Goal: Task Accomplishment & Management: Manage account settings

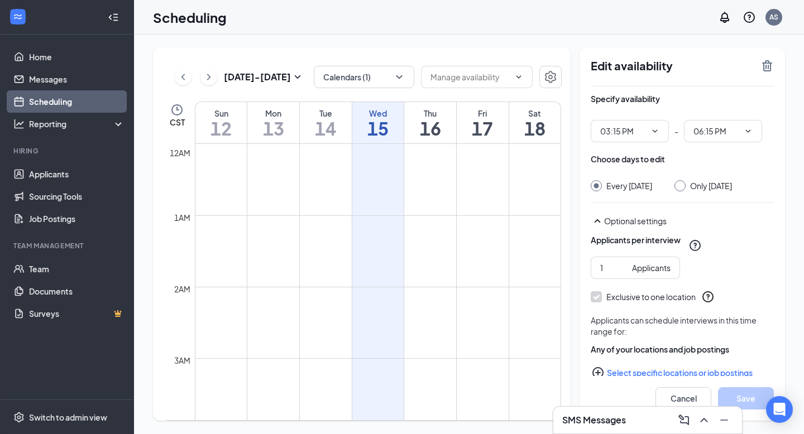
scroll to position [1053, 0]
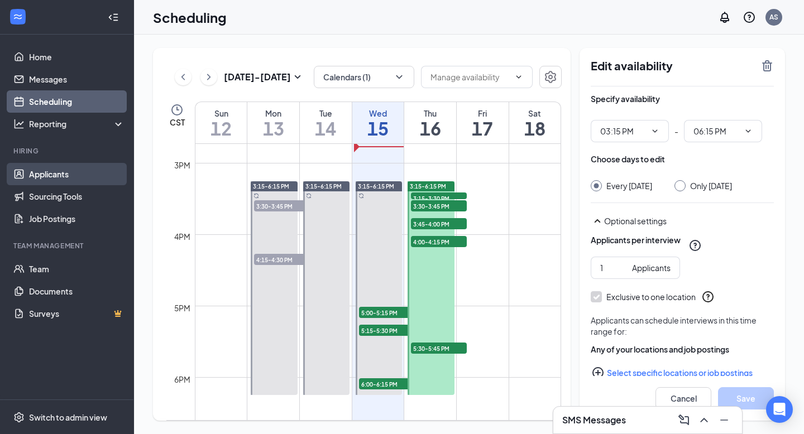
click at [45, 179] on link "Applicants" at bounding box center [76, 174] width 95 height 22
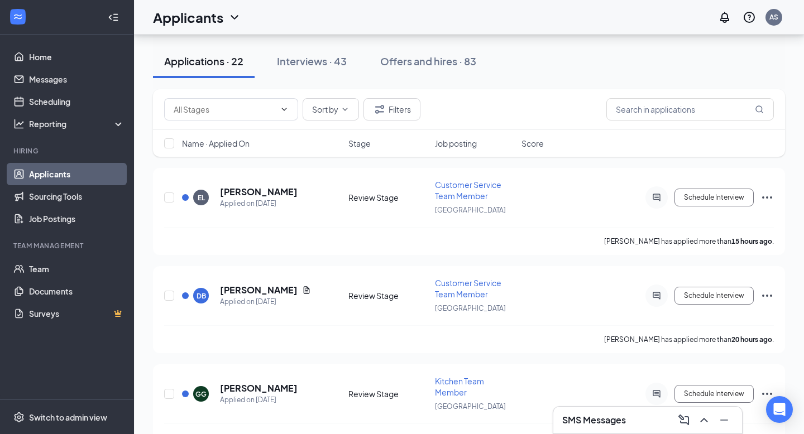
scroll to position [44, 0]
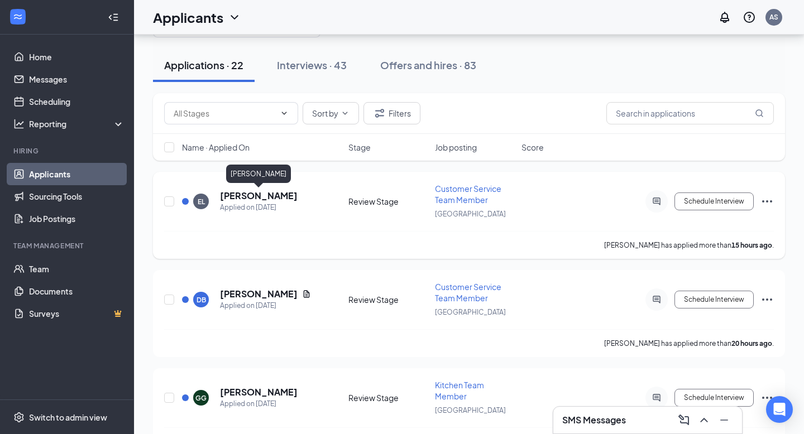
click at [275, 197] on h5 "[PERSON_NAME]" at bounding box center [259, 196] width 78 height 12
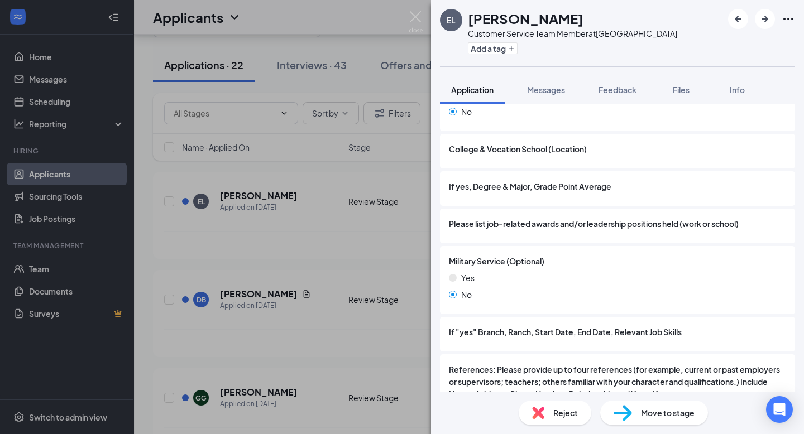
scroll to position [1220, 0]
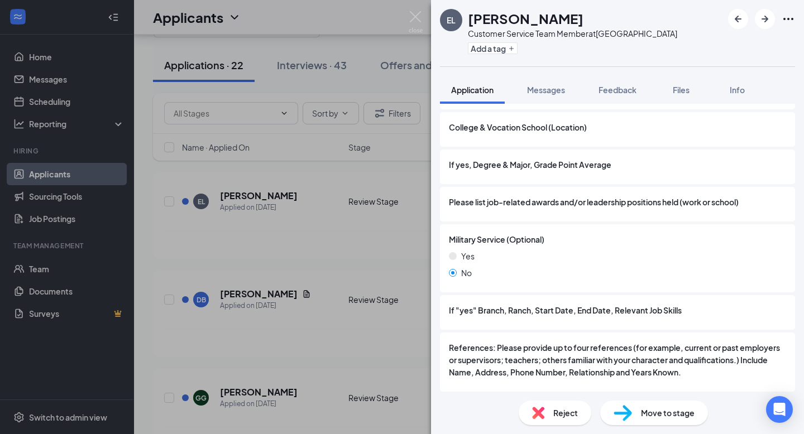
click at [334, 266] on div "EL [PERSON_NAME] Customer Service Team Member at [GEOGRAPHIC_DATA] Add a tag Ap…" at bounding box center [402, 217] width 804 height 434
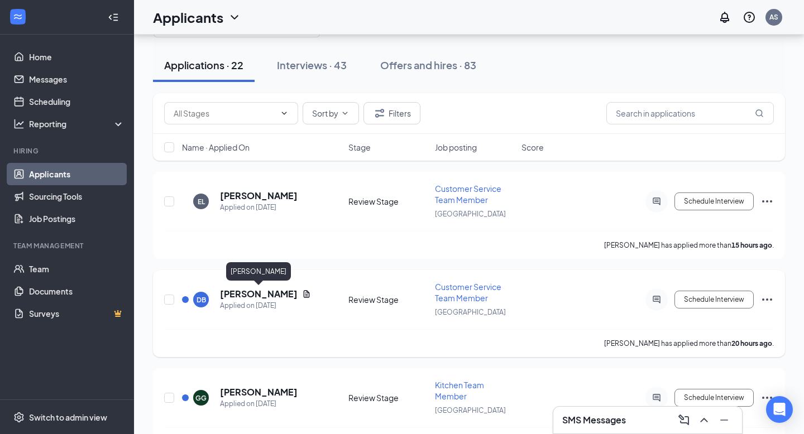
click at [267, 292] on h5 "[PERSON_NAME]" at bounding box center [259, 294] width 78 height 12
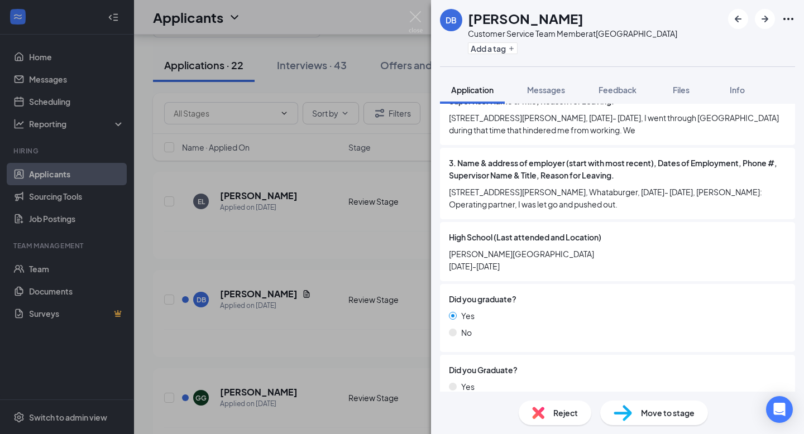
scroll to position [1032, 0]
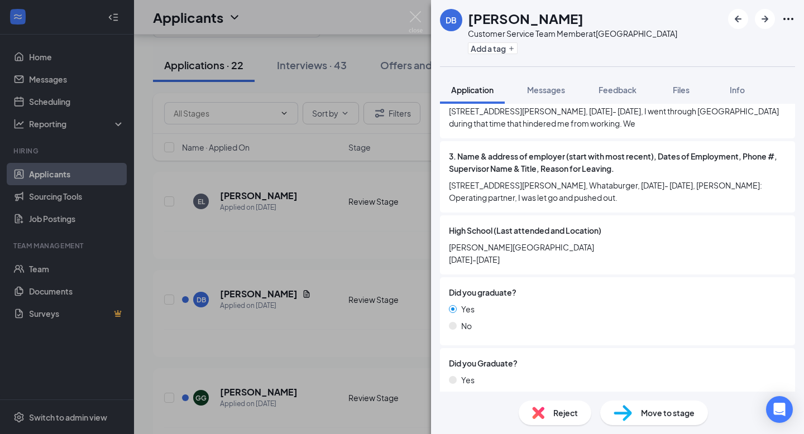
click at [651, 417] on span "Move to stage" at bounding box center [668, 413] width 54 height 12
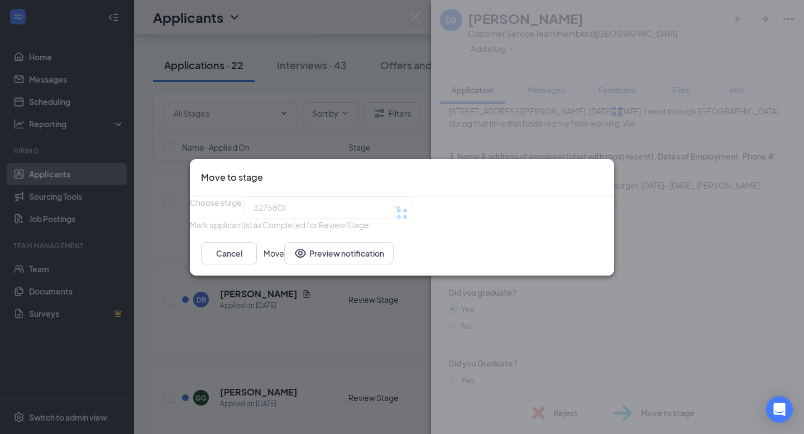
type input "Interview (next stage)"
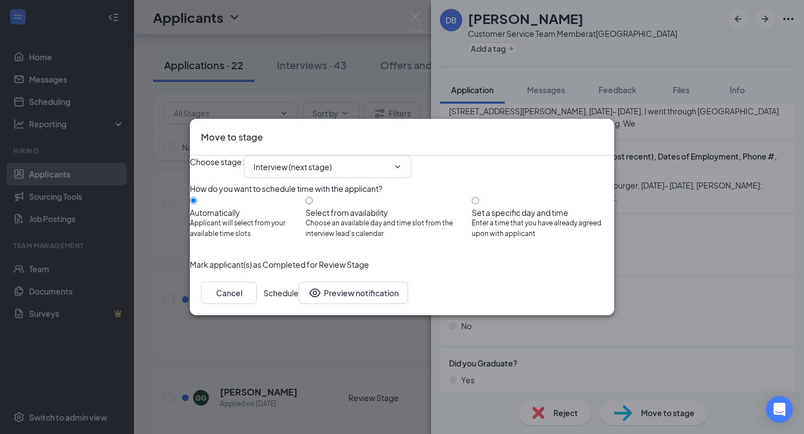
click at [299, 304] on button "Schedule" at bounding box center [281, 293] width 35 height 22
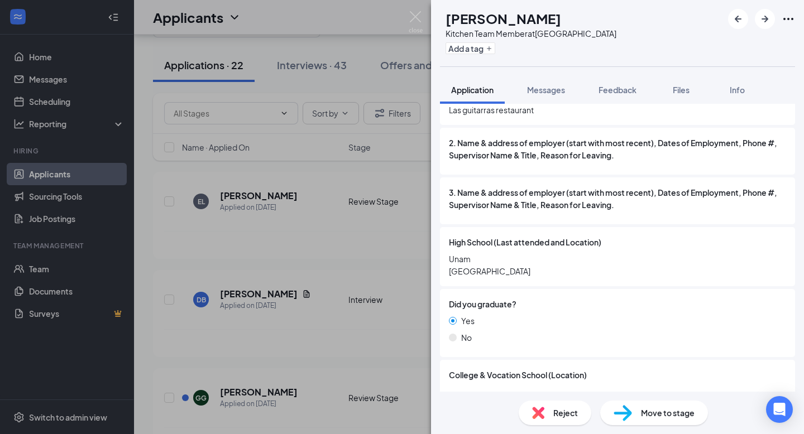
scroll to position [1052, 0]
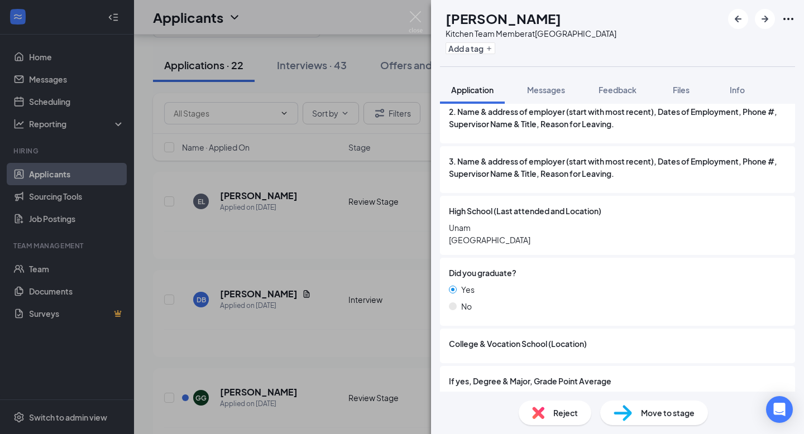
click at [357, 275] on div "[PERSON_NAME] Kitchen Team Member at [GEOGRAPHIC_DATA] Add a tag Application Me…" at bounding box center [402, 217] width 804 height 434
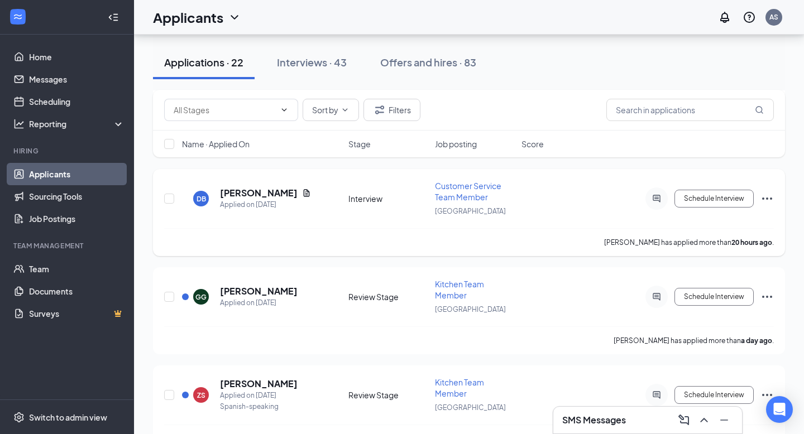
scroll to position [150, 0]
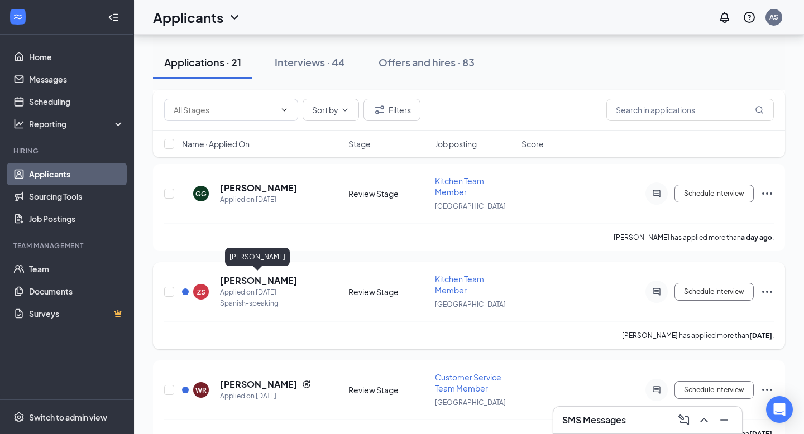
click at [276, 283] on h5 "[PERSON_NAME]" at bounding box center [259, 281] width 78 height 12
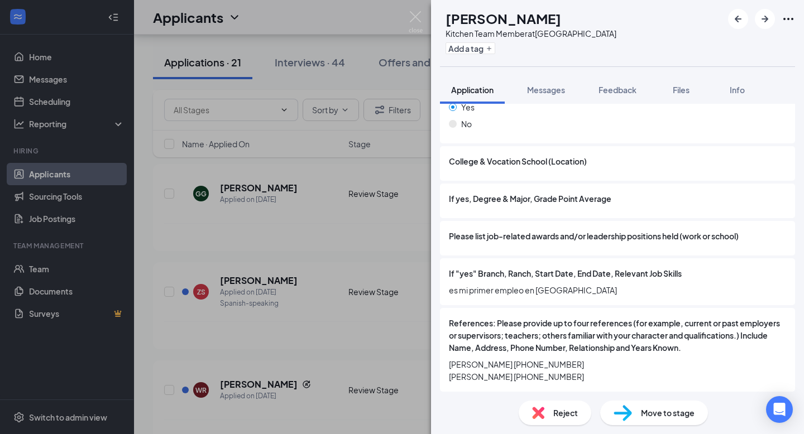
scroll to position [1194, 0]
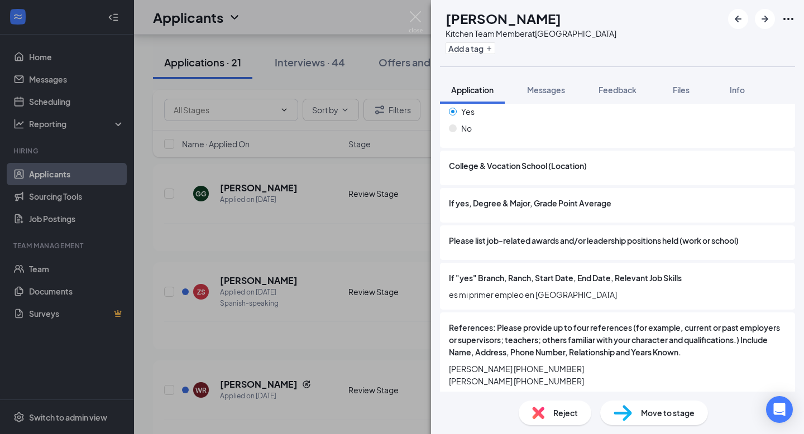
click at [327, 256] on div "ZS [PERSON_NAME] Kitchen Team Member at [GEOGRAPHIC_DATA] Add a tag Application…" at bounding box center [402, 217] width 804 height 434
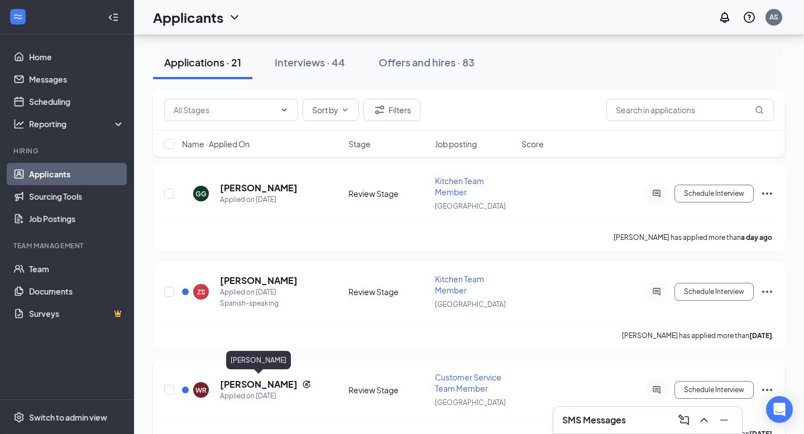
click at [256, 382] on h5 "[PERSON_NAME]" at bounding box center [259, 385] width 78 height 12
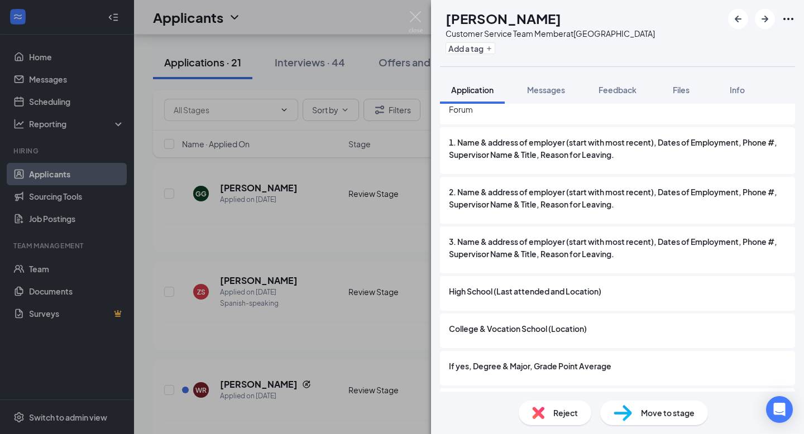
scroll to position [989, 0]
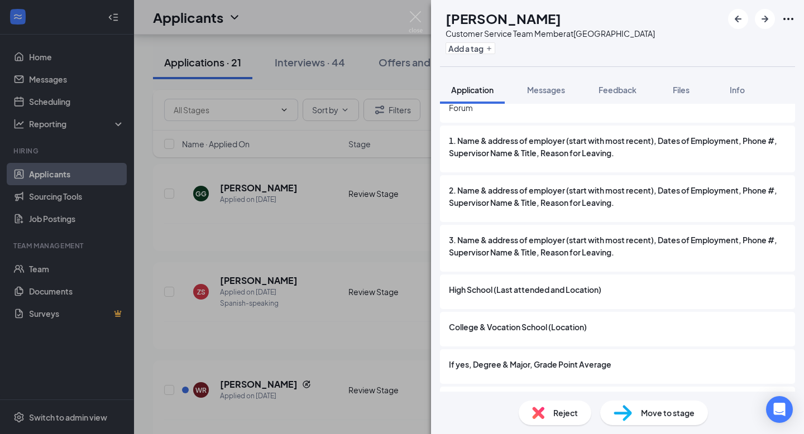
click at [649, 422] on div "Move to stage" at bounding box center [654, 413] width 108 height 25
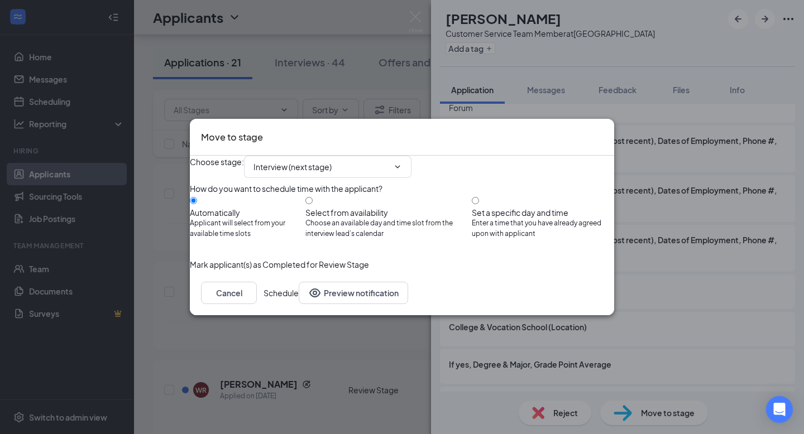
click at [299, 304] on button "Schedule" at bounding box center [281, 293] width 35 height 22
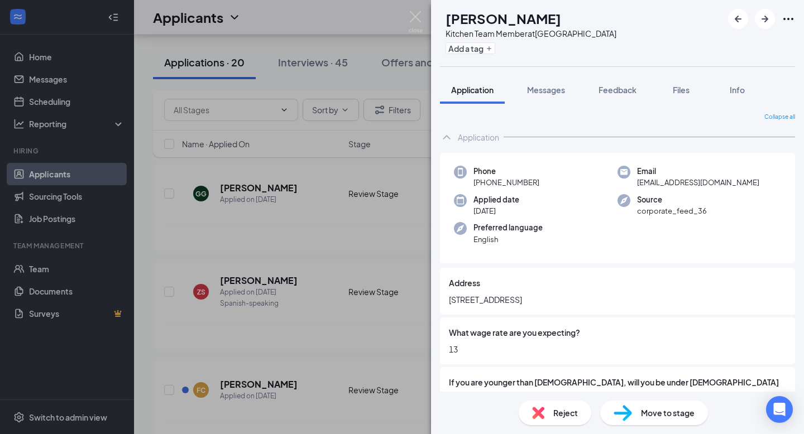
click at [274, 246] on div "FC [PERSON_NAME] Kitchen Team Member at [GEOGRAPHIC_DATA] Add a tag Application…" at bounding box center [402, 217] width 804 height 434
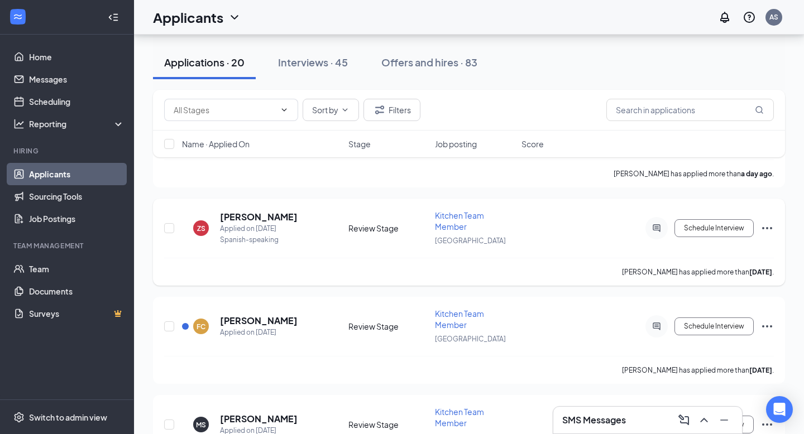
scroll to position [219, 0]
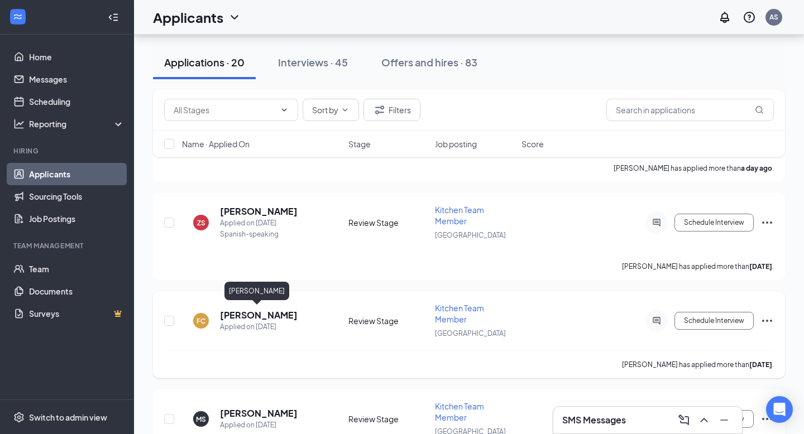
click at [247, 312] on h5 "[PERSON_NAME]" at bounding box center [259, 315] width 78 height 12
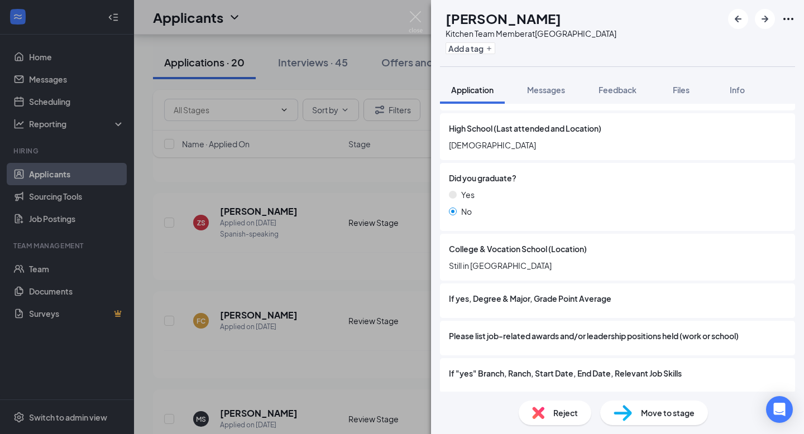
scroll to position [1114, 0]
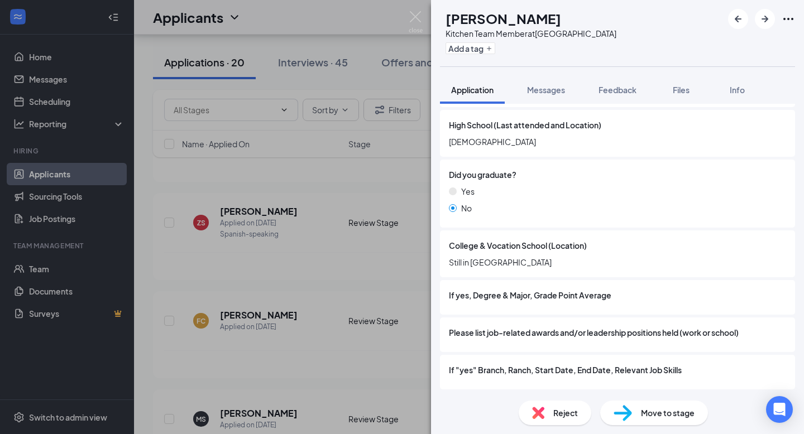
click at [365, 303] on div "FC [PERSON_NAME] Kitchen Team Member at [GEOGRAPHIC_DATA] Add a tag Application…" at bounding box center [402, 217] width 804 height 434
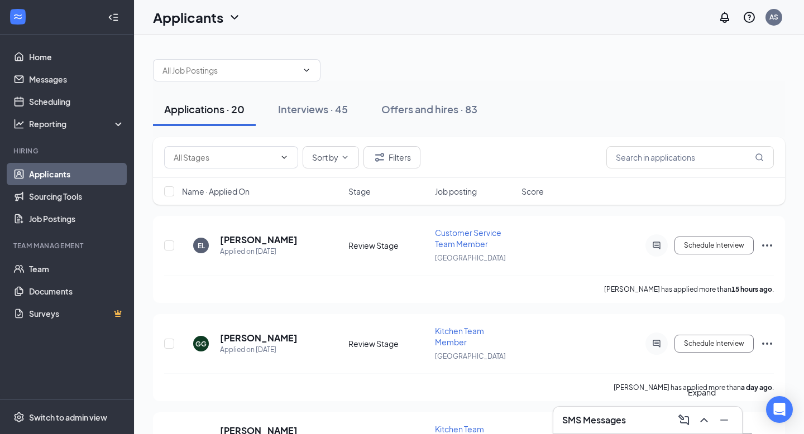
click at [708, 422] on icon "ChevronUp" at bounding box center [703, 420] width 13 height 13
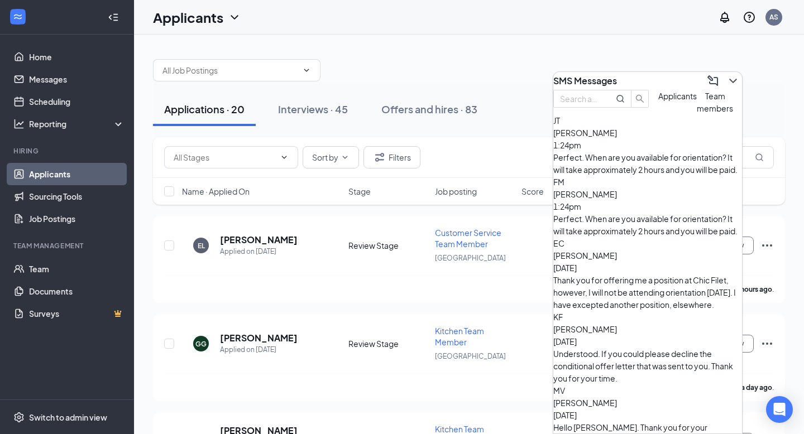
click at [662, 214] on div "Perfect. When are you available for orientation? It will take approximately 2 h…" at bounding box center [647, 225] width 189 height 25
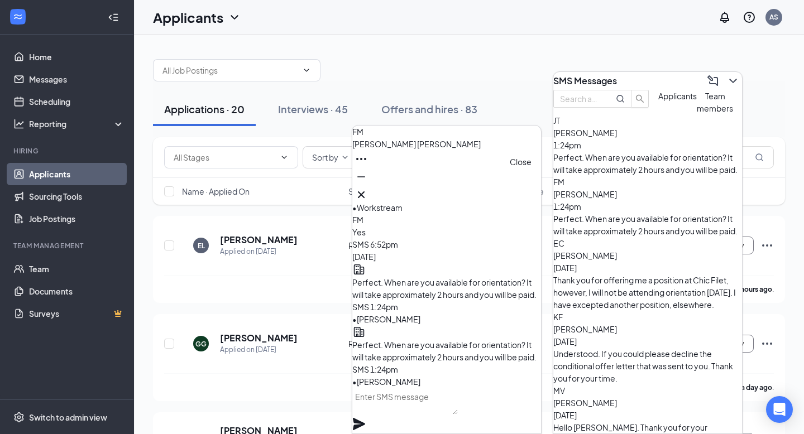
click at [368, 192] on icon "Cross" at bounding box center [361, 194] width 13 height 13
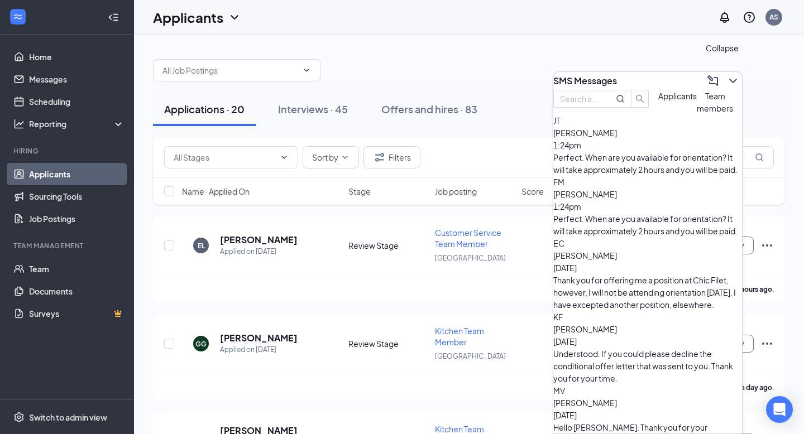
click at [726, 79] on icon "ChevronDown" at bounding box center [732, 80] width 13 height 13
